Goal: Task Accomplishment & Management: Manage account settings

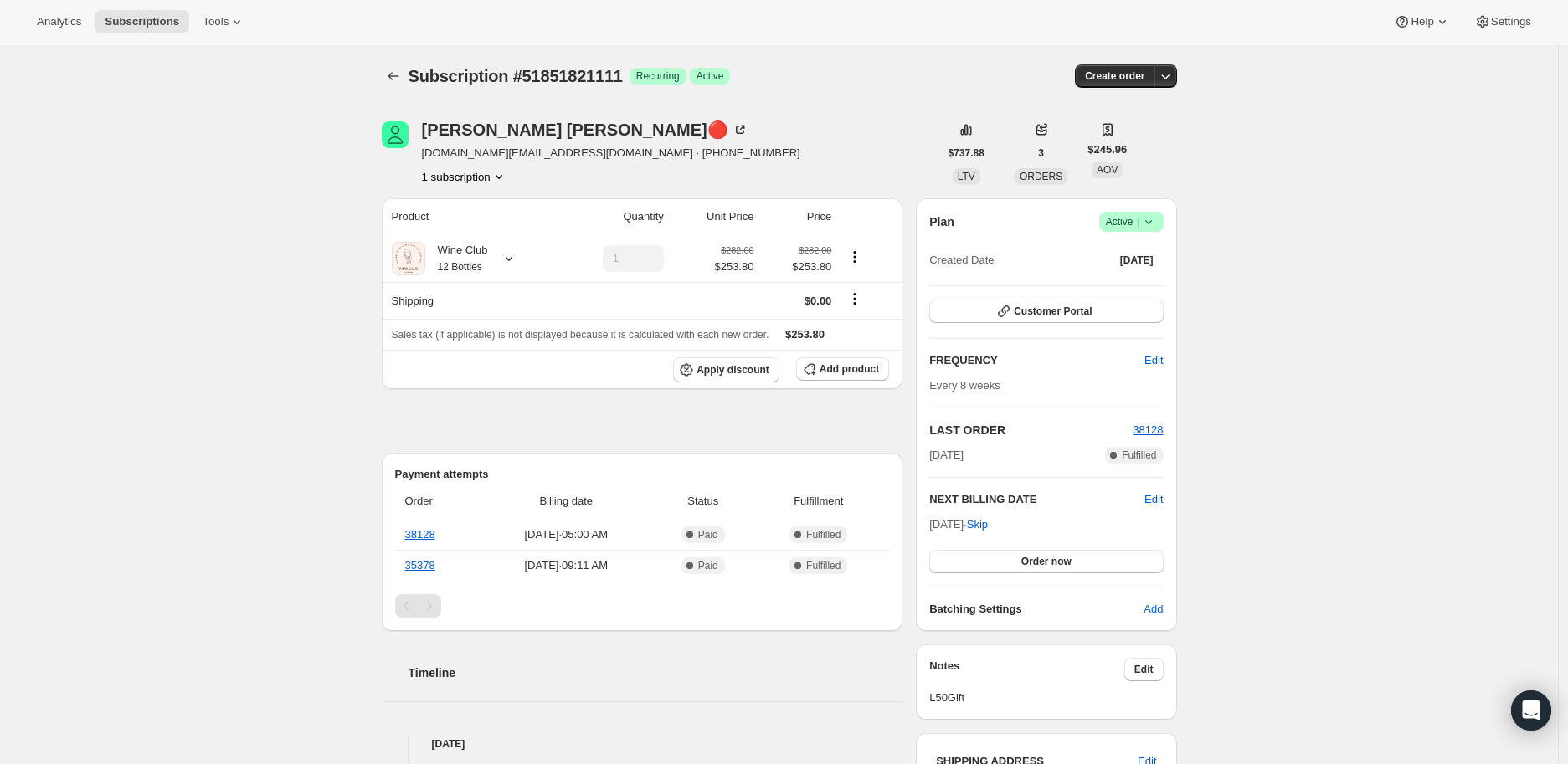
click at [1151, 224] on icon at bounding box center [1149, 222] width 17 height 17
click at [1148, 277] on span "Cancel subscription" at bounding box center [1136, 281] width 94 height 12
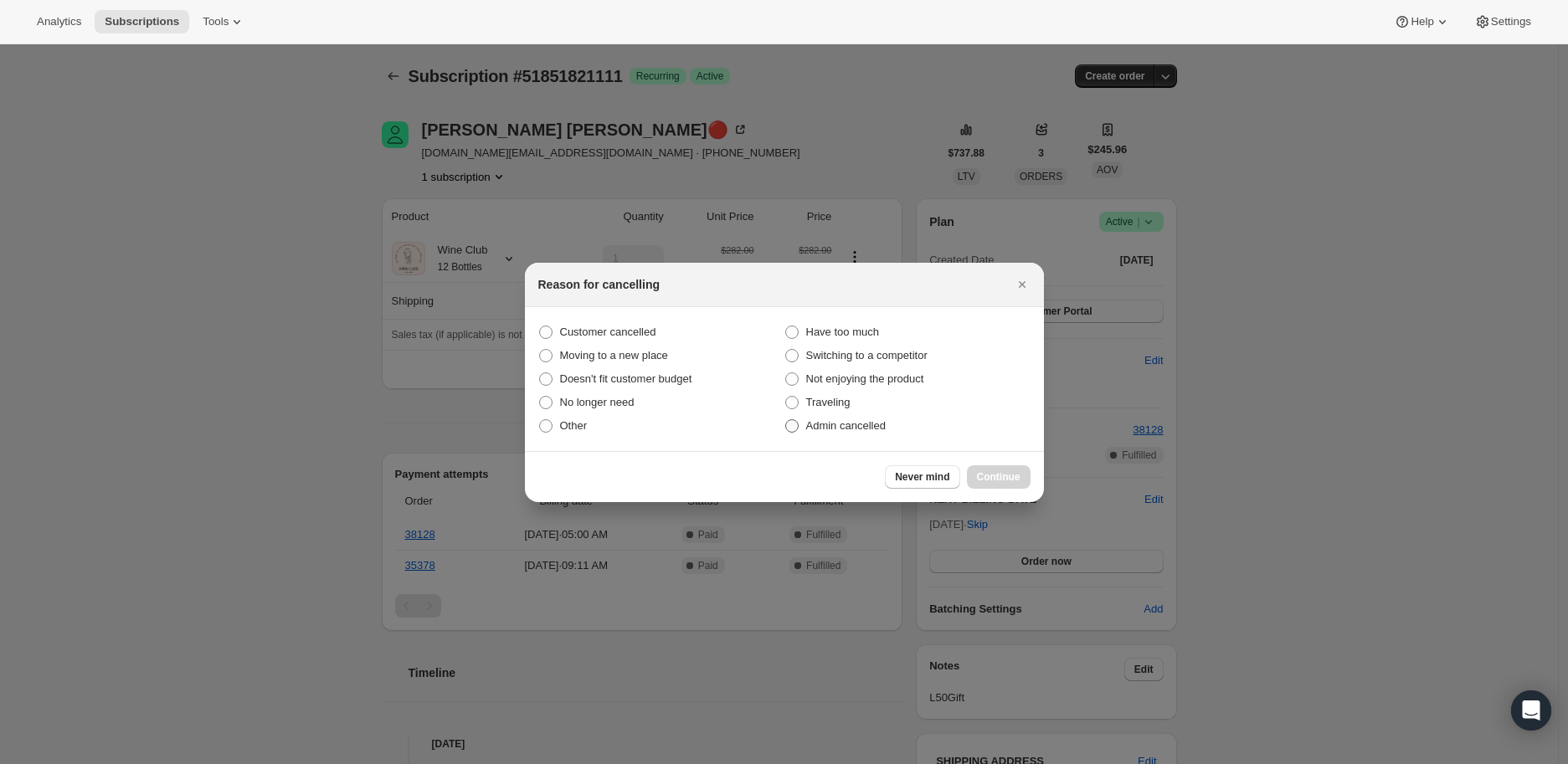
click at [788, 425] on span ":r2f:" at bounding box center [791, 425] width 13 height 13
click at [786, 420] on input "Admin cancelled" at bounding box center [785, 419] width 1 height 1
radio input "true"
click at [980, 471] on span "Continue" at bounding box center [998, 477] width 44 height 13
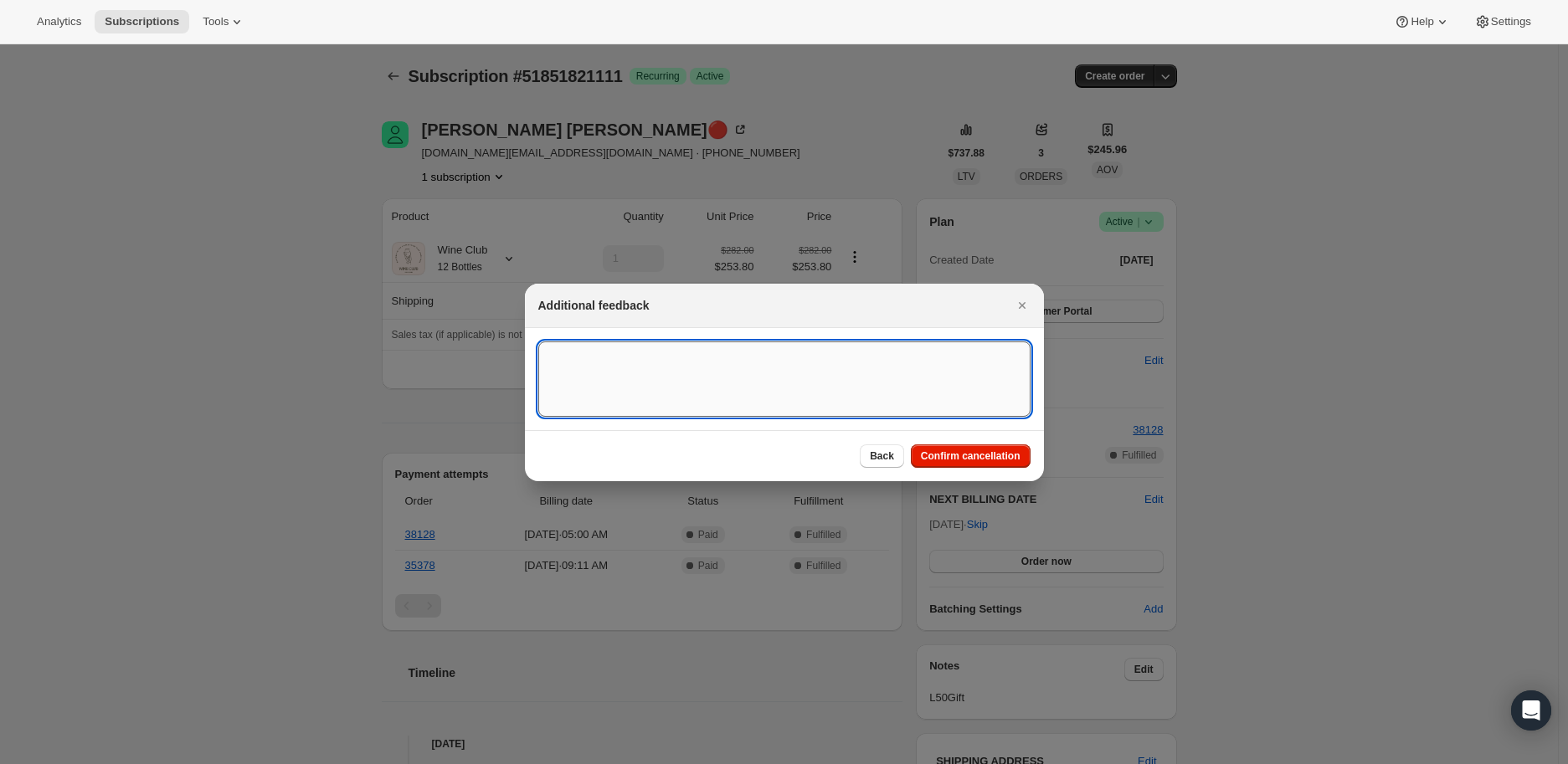
click at [579, 356] on textarea ":r2f:" at bounding box center [784, 379] width 492 height 76
paste textarea "I need to cancel because we are not drinking at this time. Thanks so much for y…"
type textarea "I need to cancel because we are not drinking at this time. Thanks so much for y…"
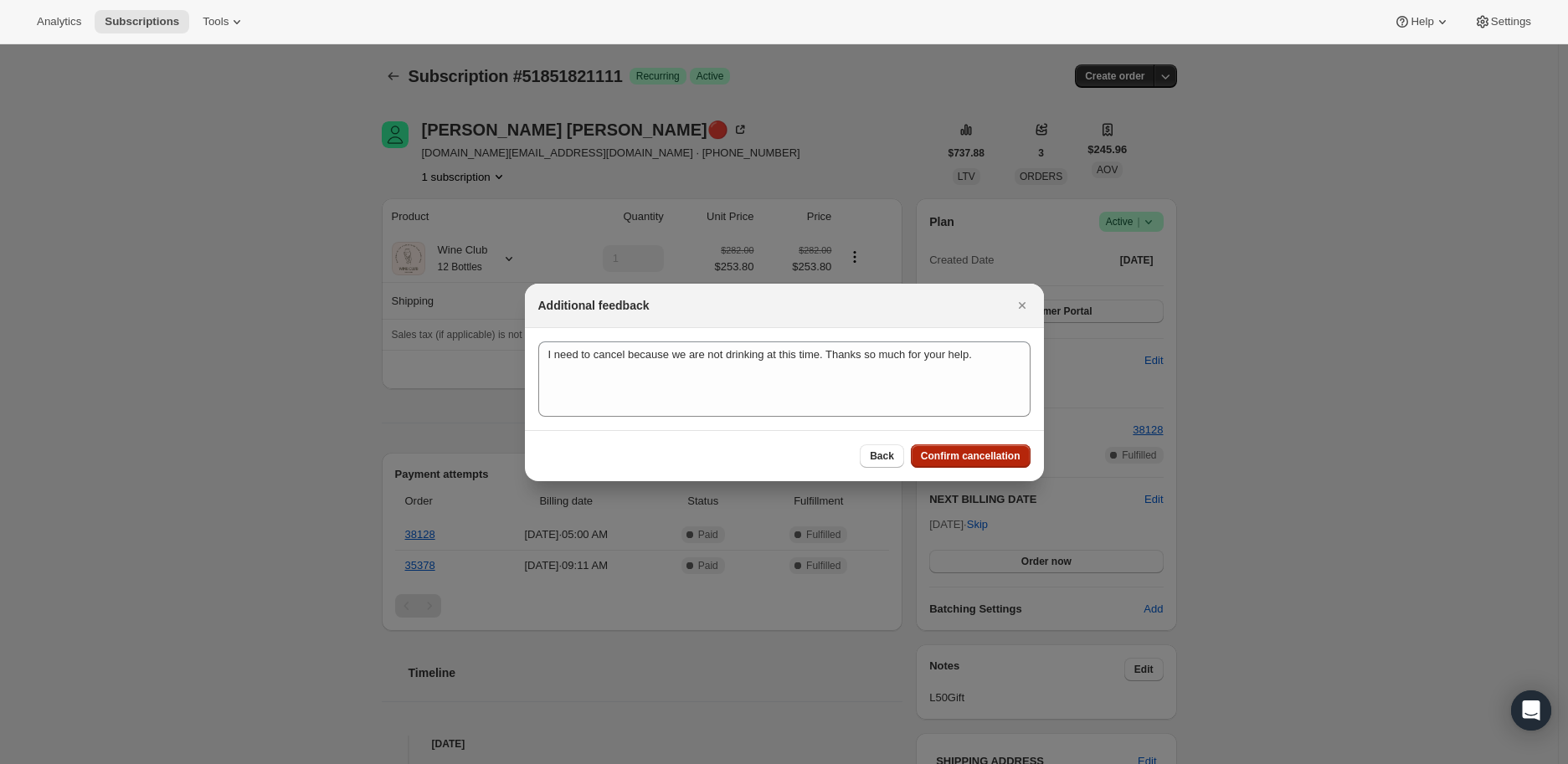
click at [980, 449] on span "Confirm cancellation" at bounding box center [970, 455] width 99 height 13
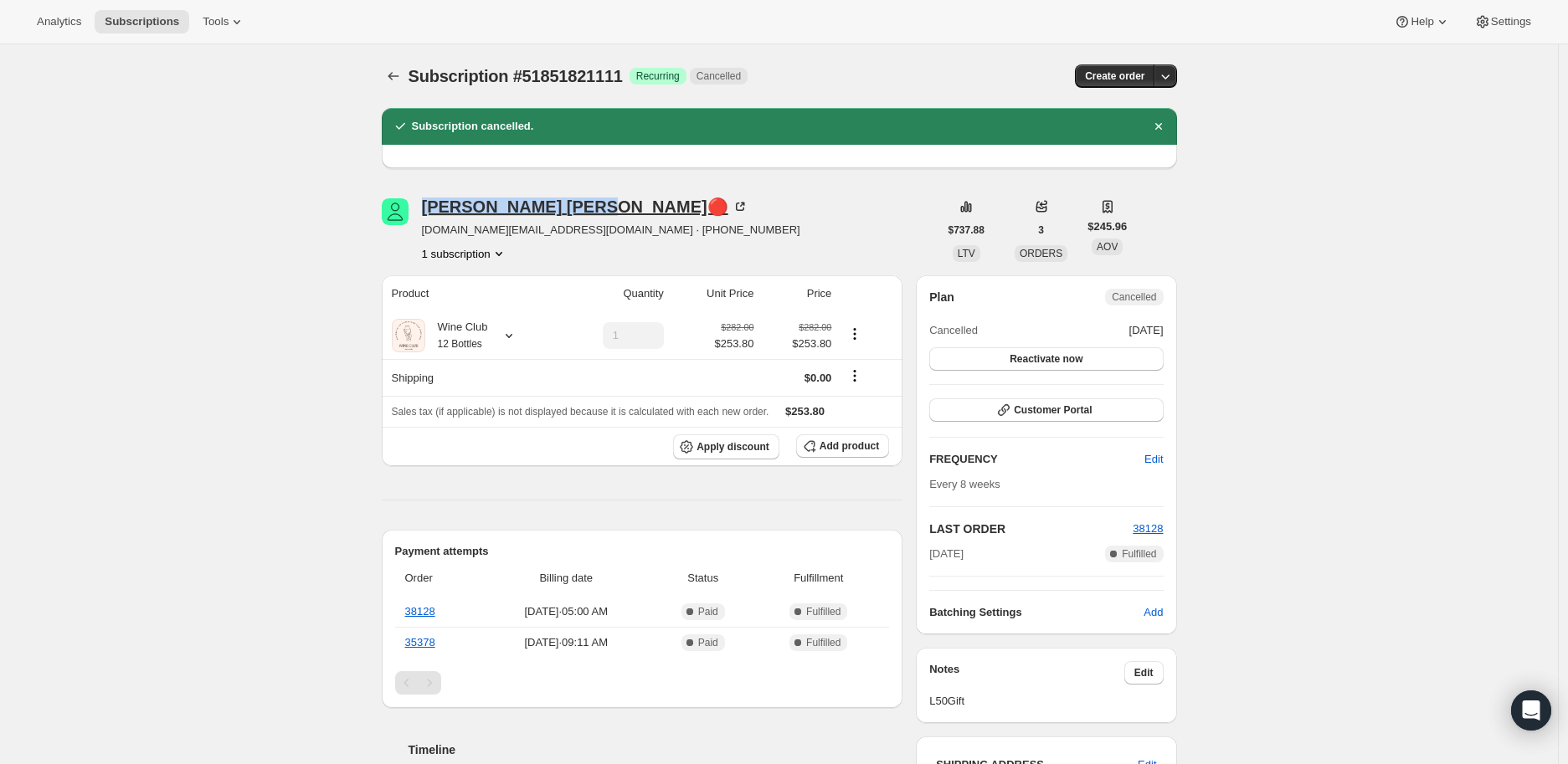
drag, startPoint x: 415, startPoint y: 209, endPoint x: 524, endPoint y: 208, distance: 109.0
click at [524, 208] on div "[PERSON_NAME]🔴 [DOMAIN_NAME][EMAIL_ADDRESS][DOMAIN_NAME] · [PHONE_NUMBER] 1 sub…" at bounding box center [660, 230] width 557 height 64
copy div "[PERSON_NAME]"
click at [512, 330] on icon at bounding box center [509, 336] width 17 height 17
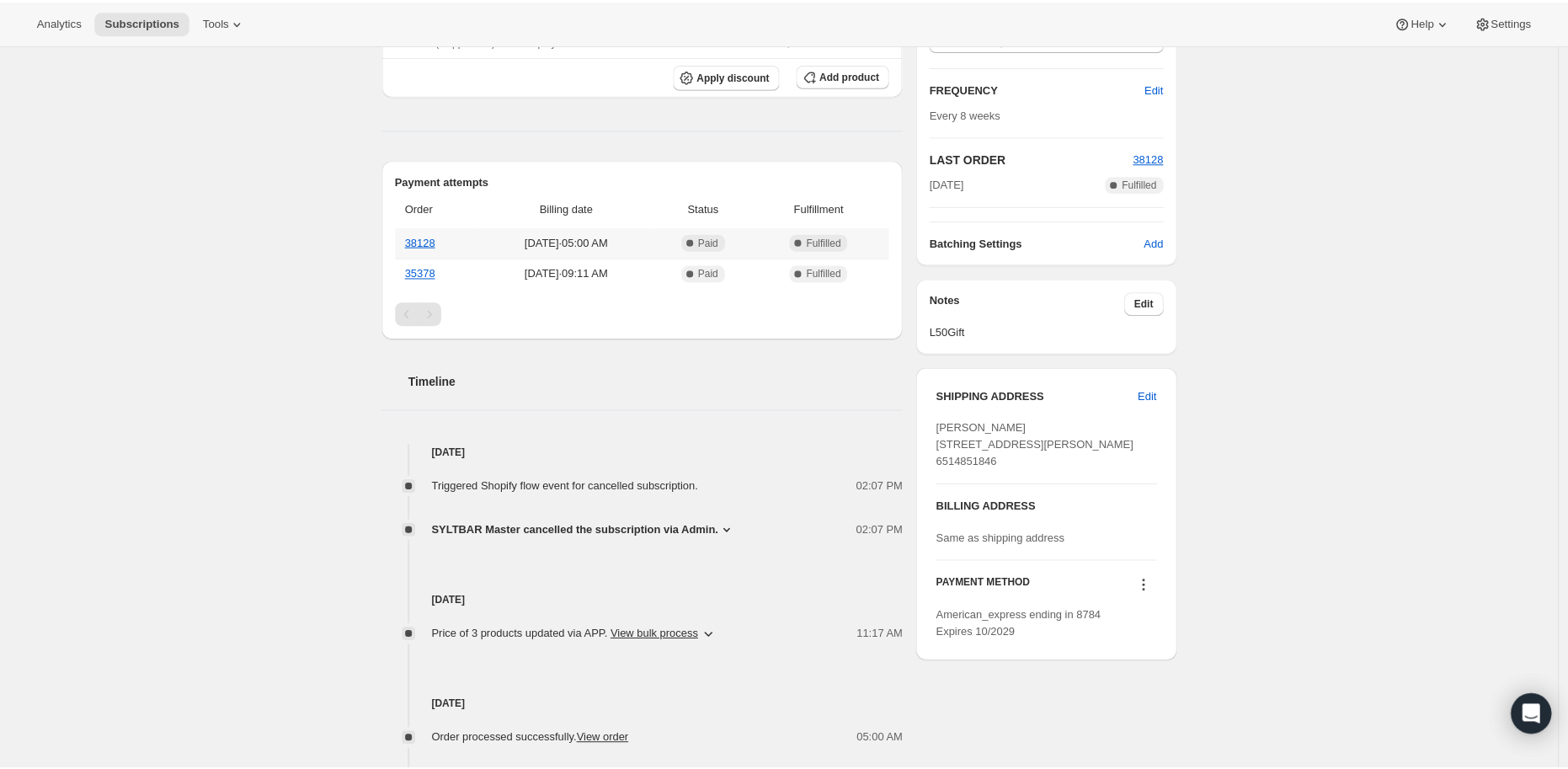
scroll to position [468, 0]
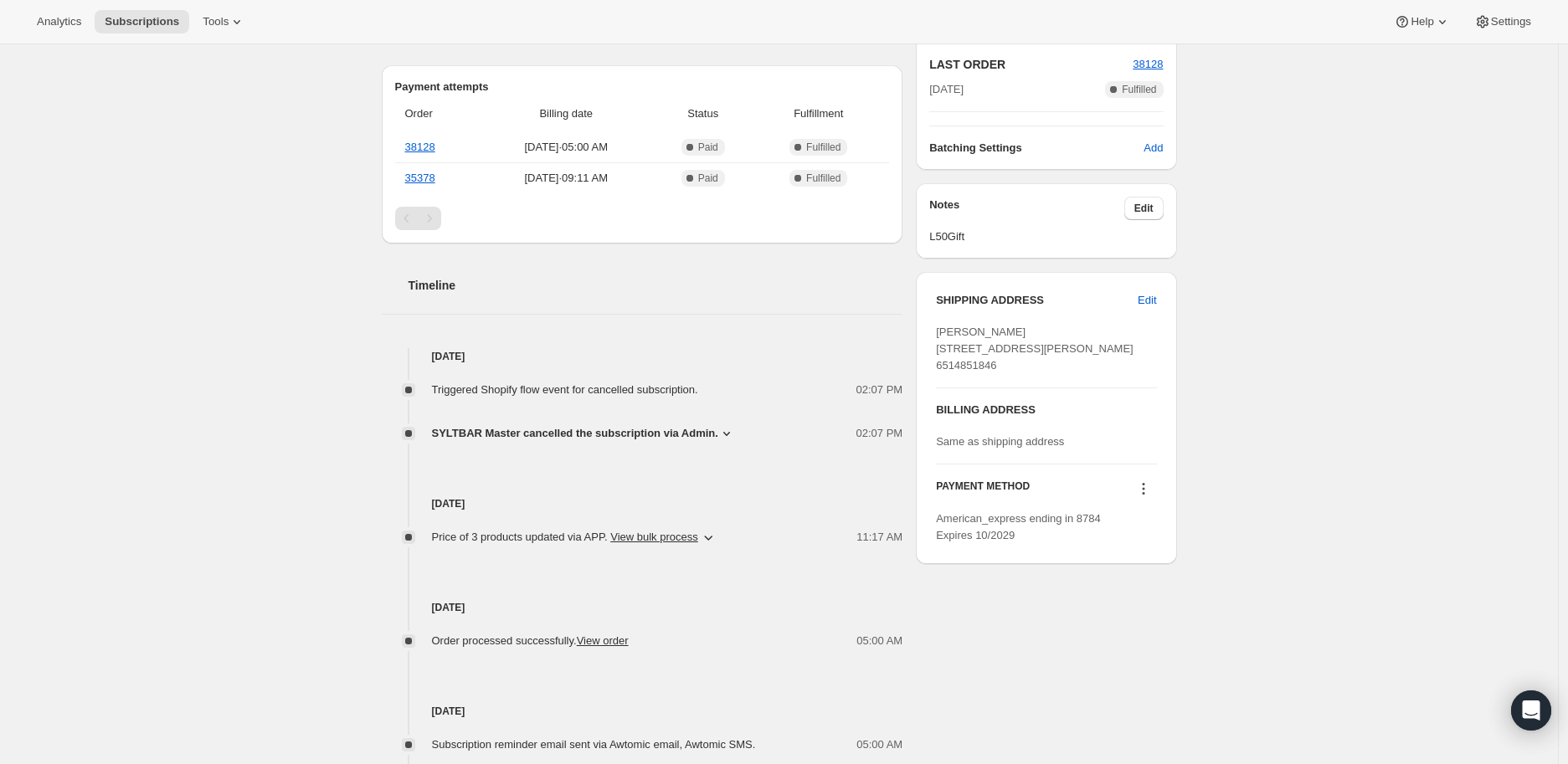
click at [719, 435] on icon at bounding box center [727, 434] width 17 height 17
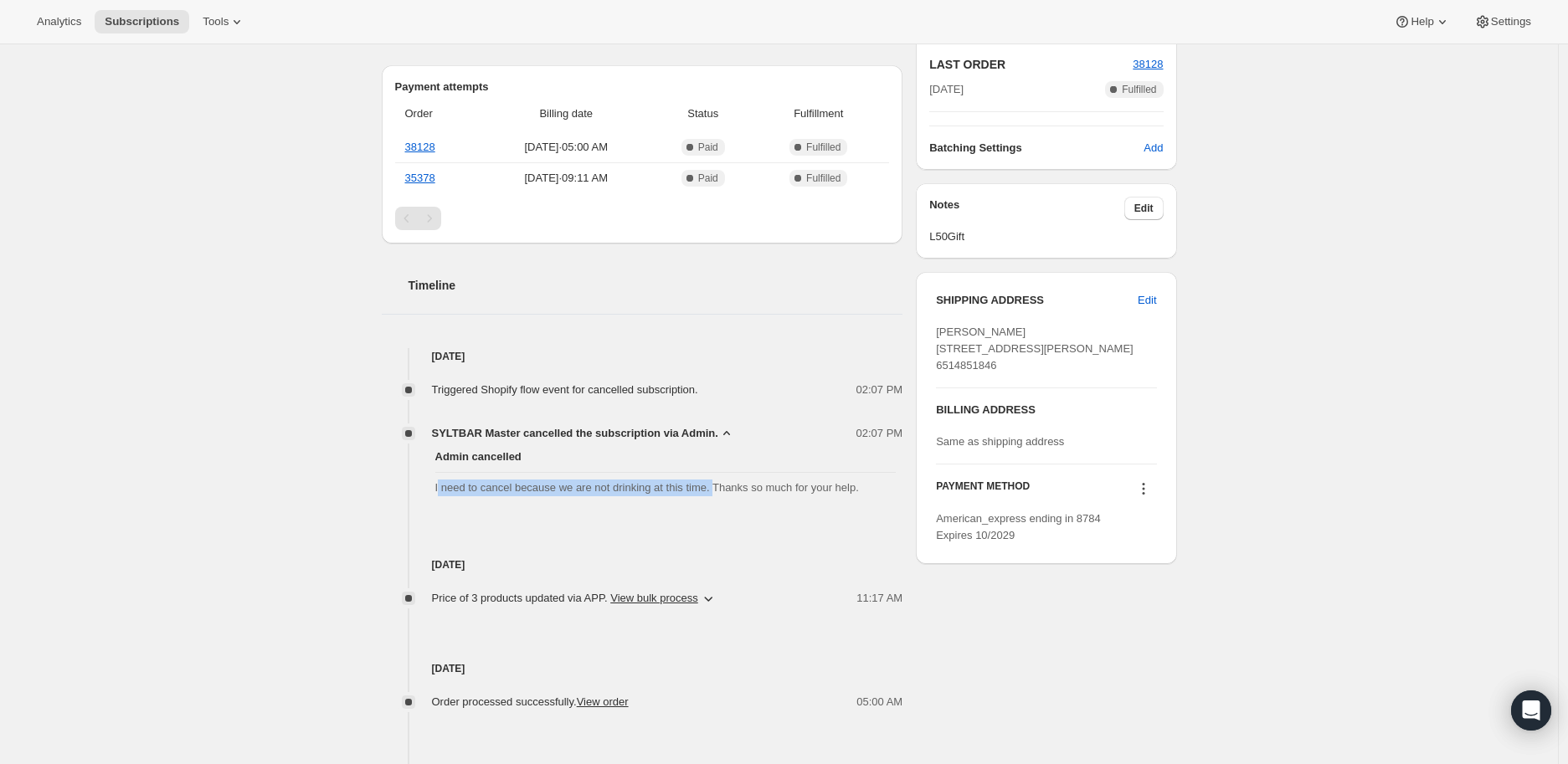
drag, startPoint x: 437, startPoint y: 489, endPoint x: 712, endPoint y: 491, distance: 275.0
click at [712, 491] on div "Admin cancelled I need to cancel because we are not drinking at this time. Than…" at bounding box center [642, 471] width 521 height 61
copy span "I need to cancel because we are not drinking at this time."
